Goal: Transaction & Acquisition: Purchase product/service

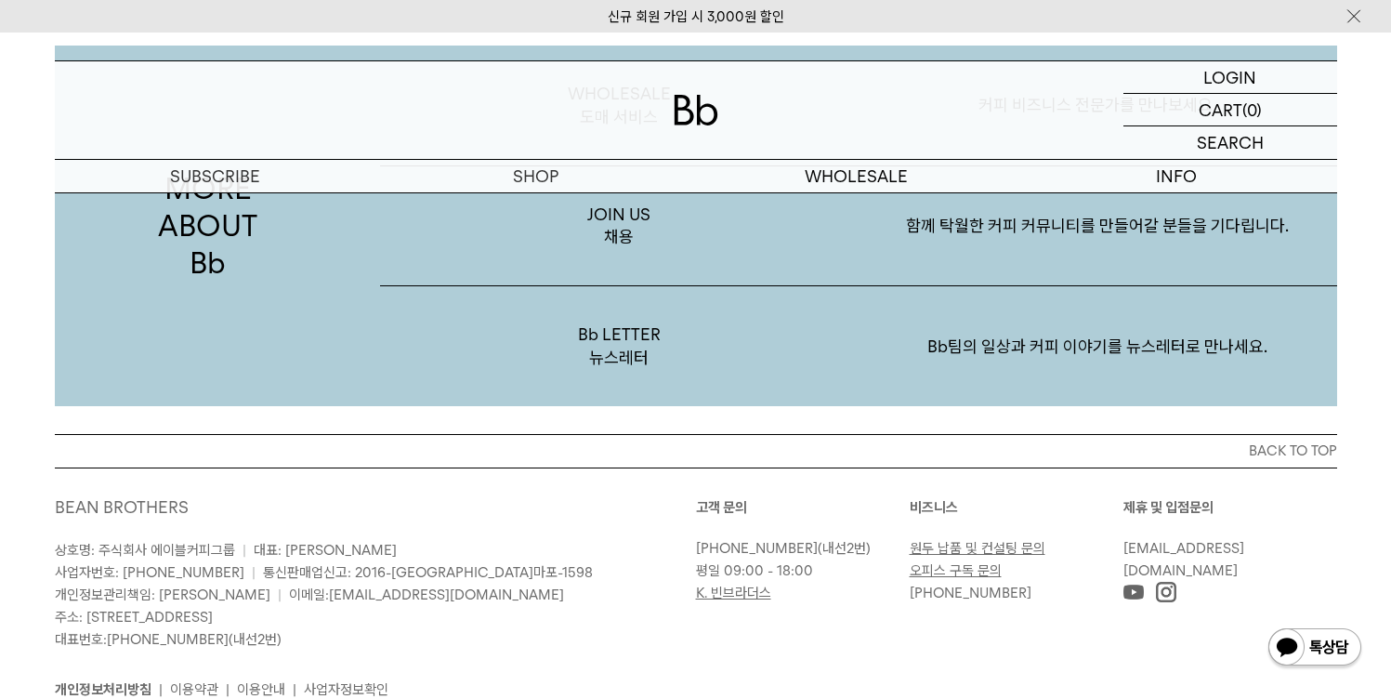
scroll to position [3548, 0]
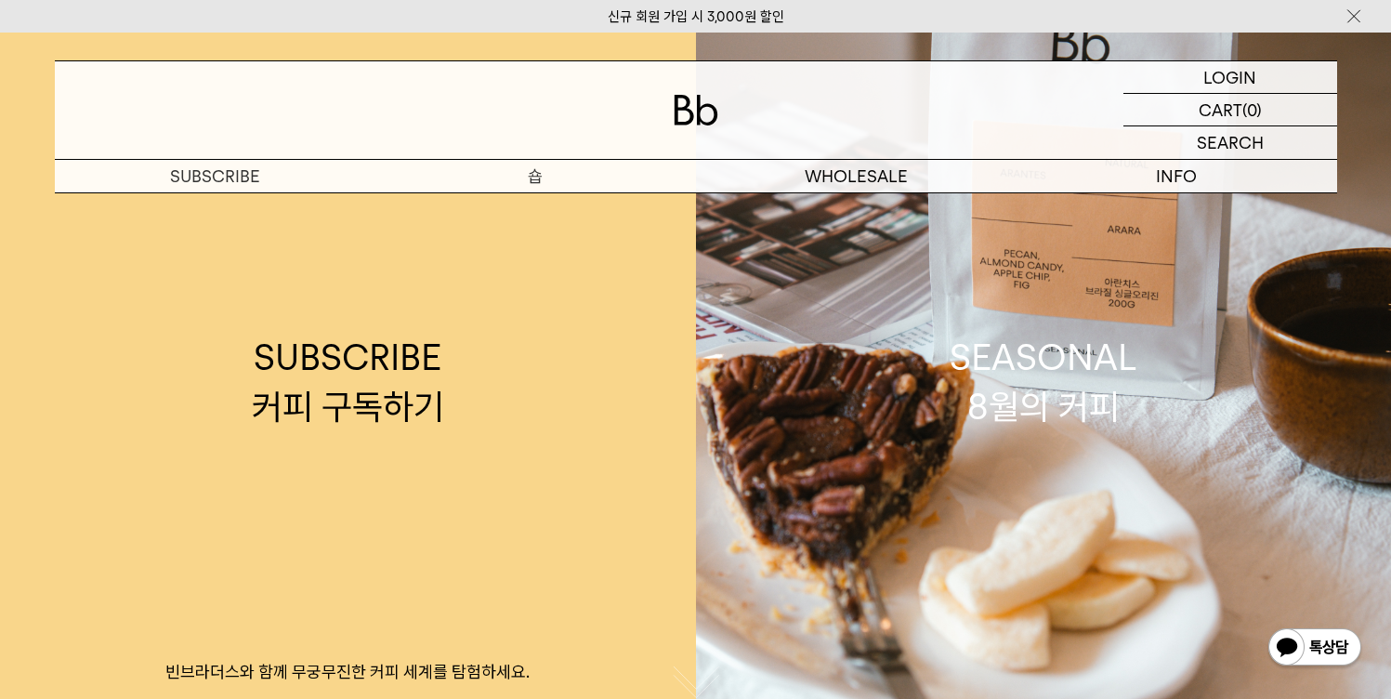
click at [520, 176] on p "숍" at bounding box center [536, 176] width 321 height 33
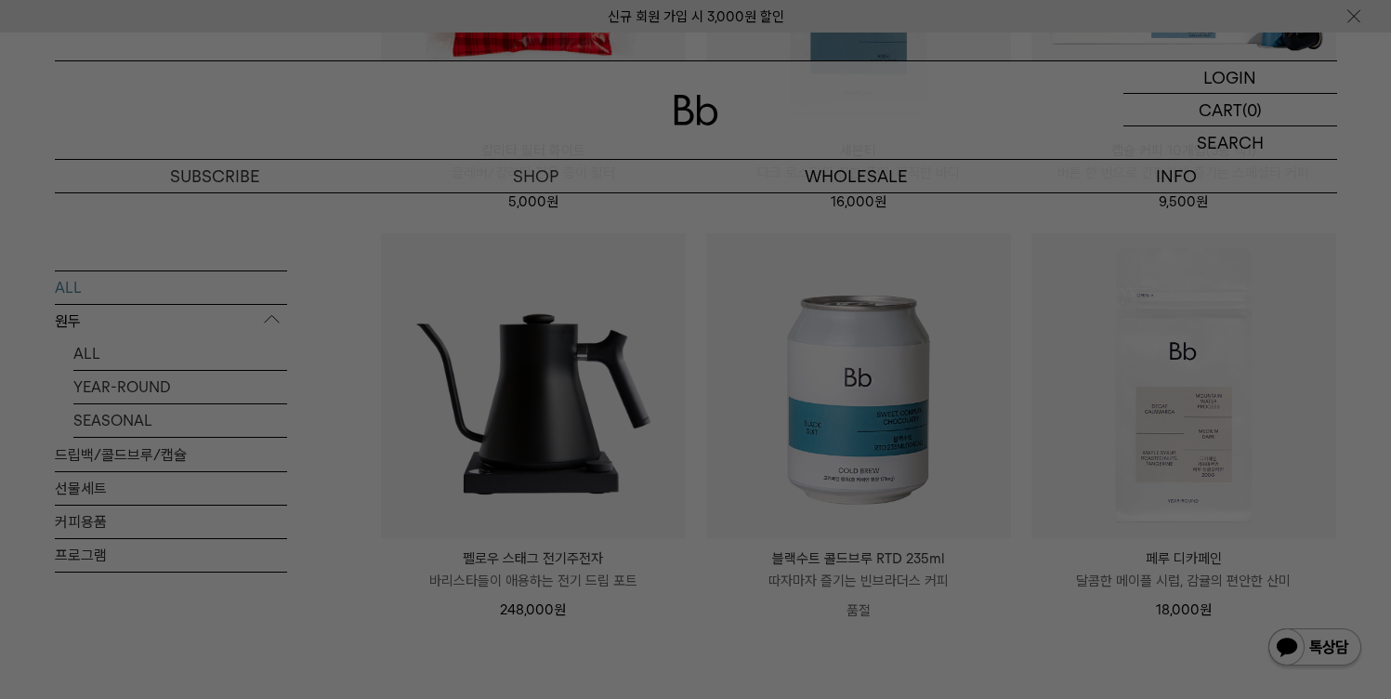
scroll to position [2261, 0]
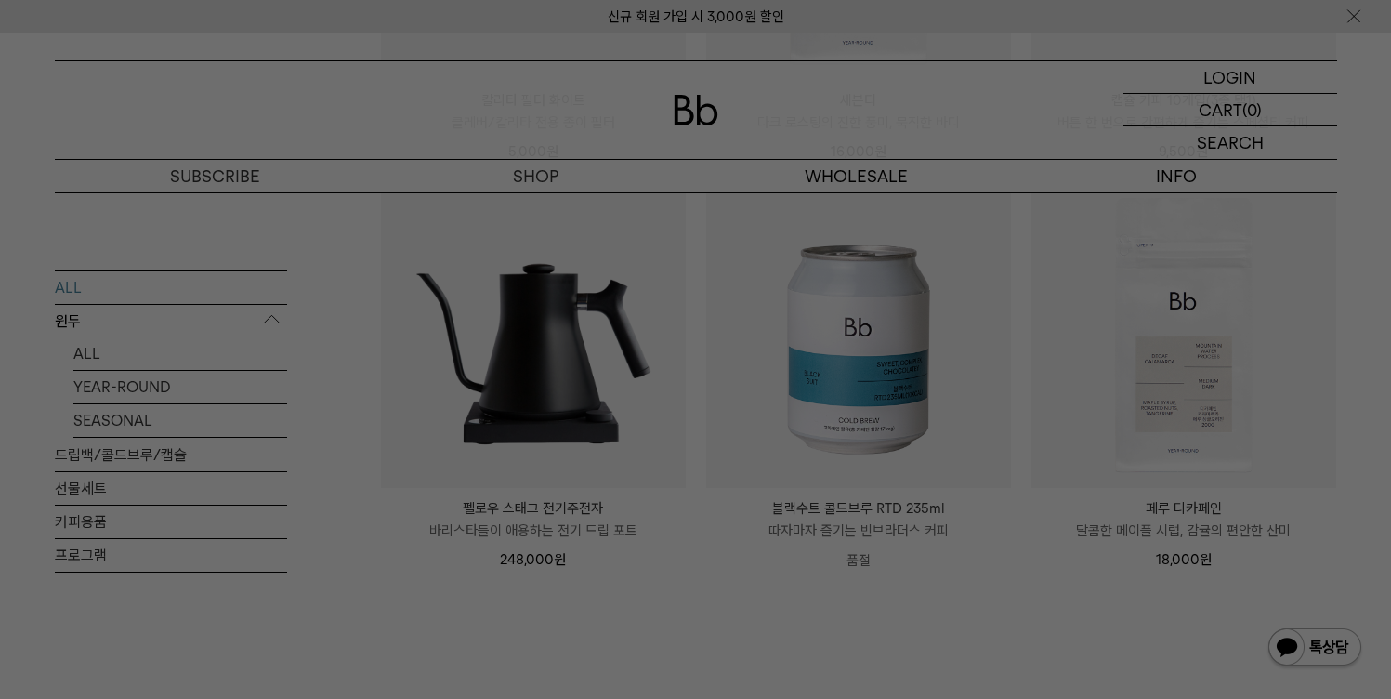
click at [1291, 665] on img at bounding box center [1315, 648] width 97 height 45
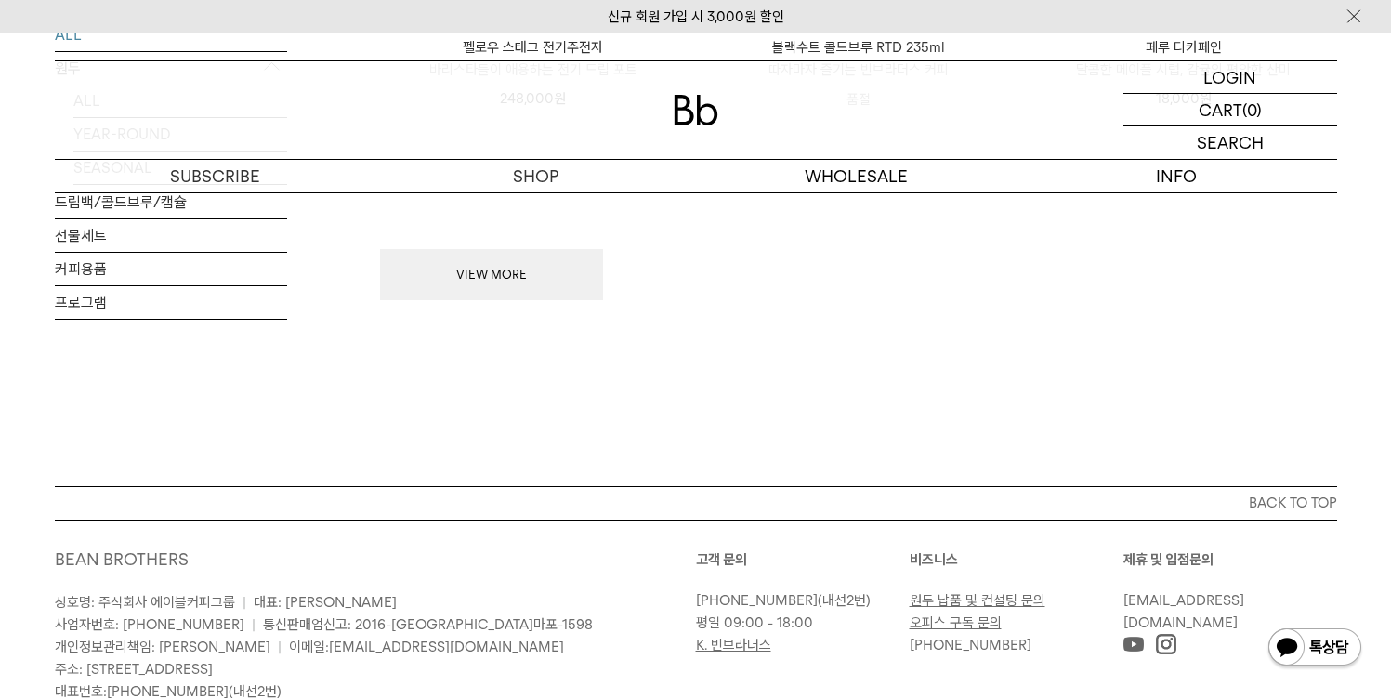
scroll to position [1902, 0]
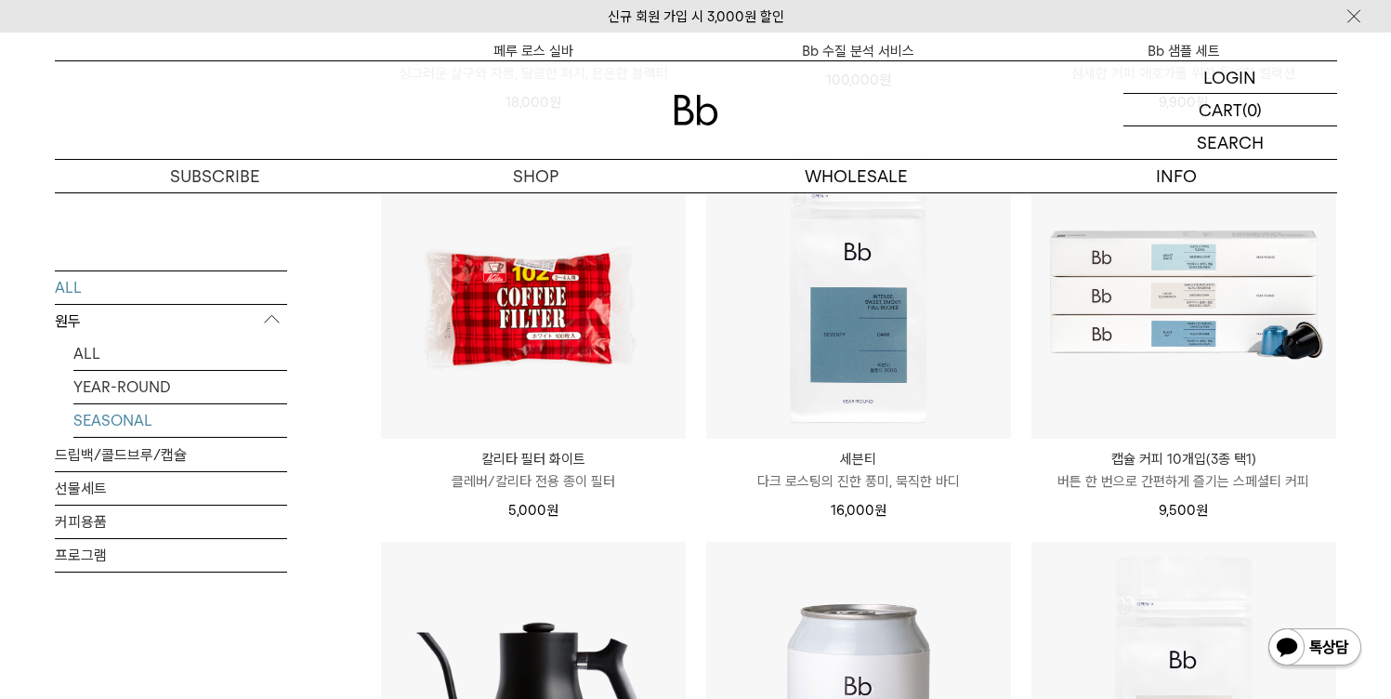
click at [132, 415] on link "SEASONAL" at bounding box center [180, 419] width 214 height 33
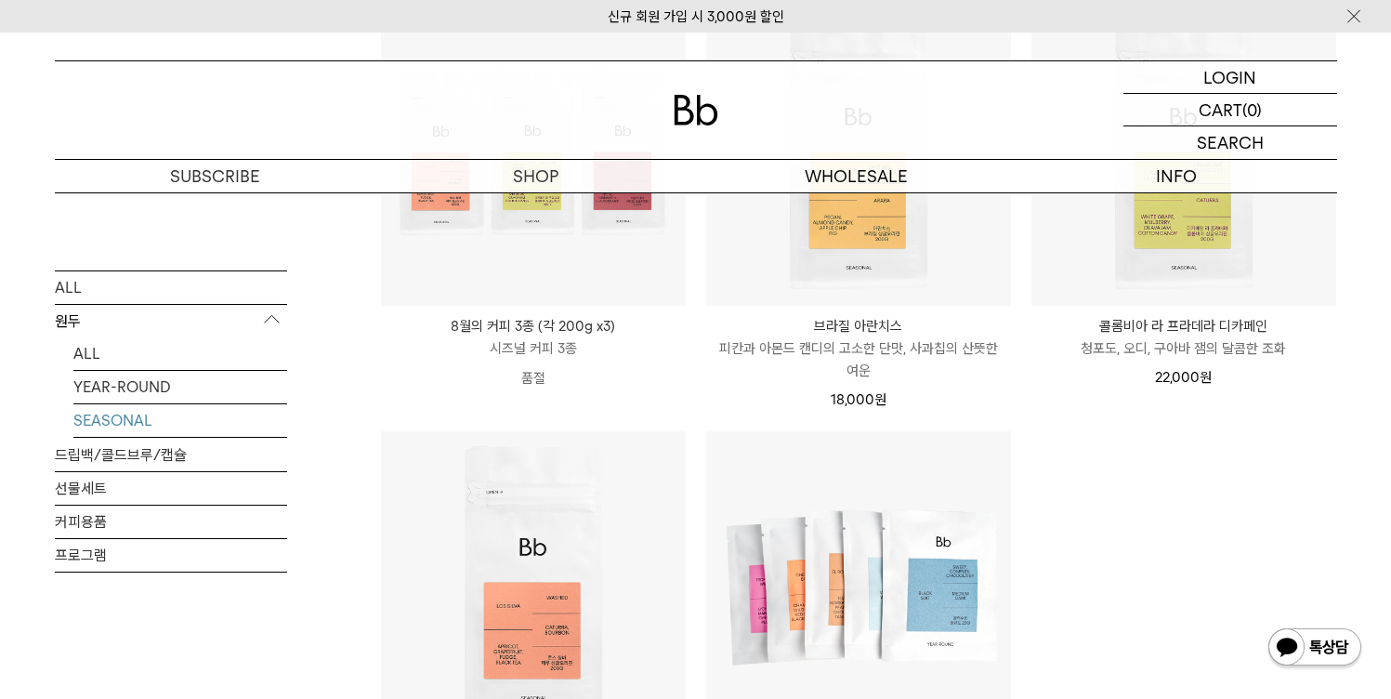
scroll to position [533, 0]
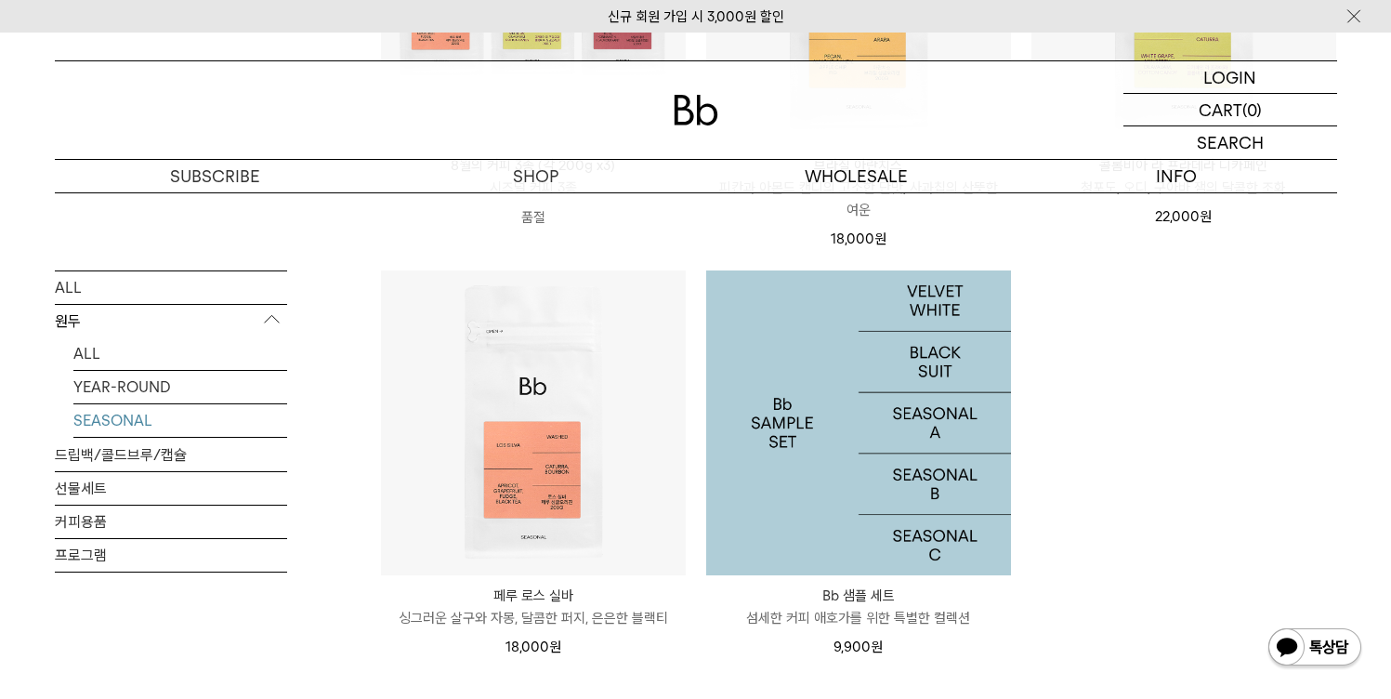
click at [960, 455] on img at bounding box center [858, 422] width 305 height 305
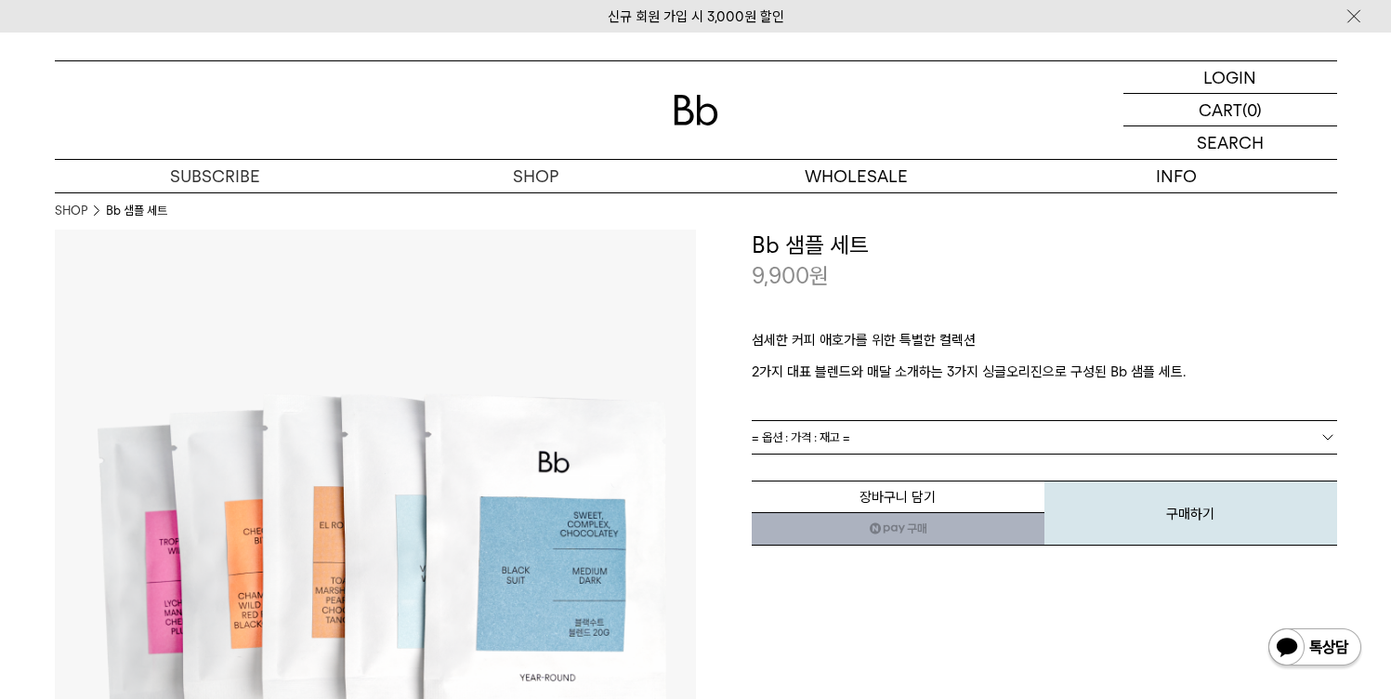
scroll to position [55, 0]
